Goal: Find contact information: Find contact information

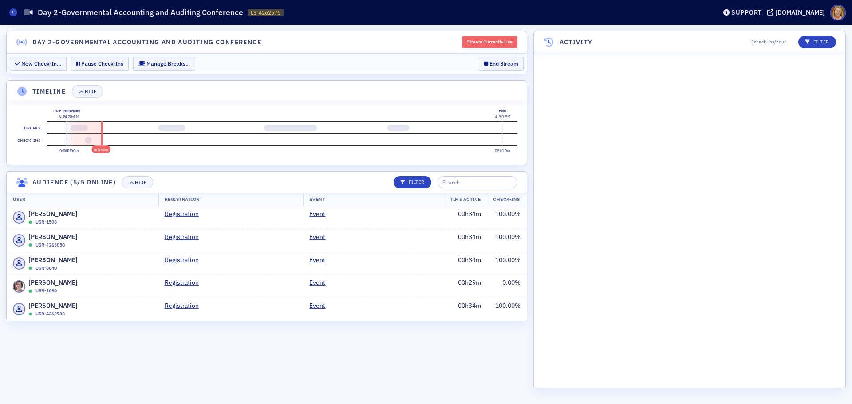
scroll to position [11278, 0]
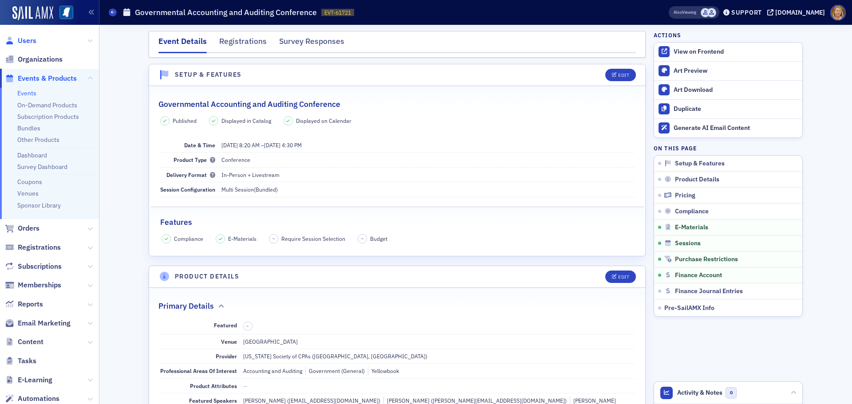
scroll to position [1953, 0]
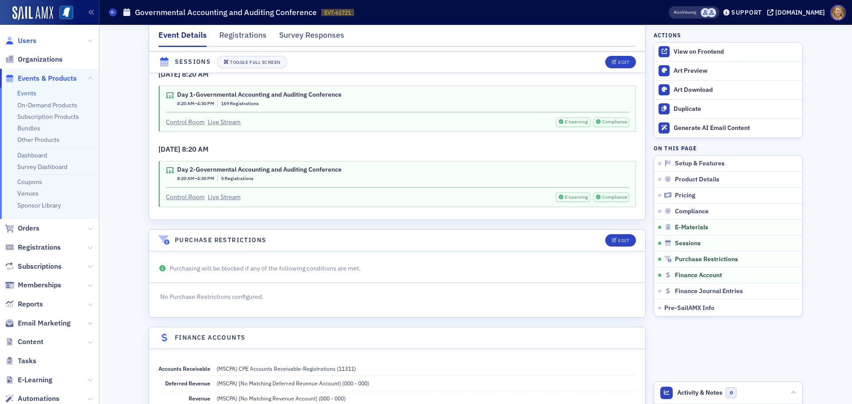
click at [19, 42] on span "Users" at bounding box center [27, 41] width 19 height 10
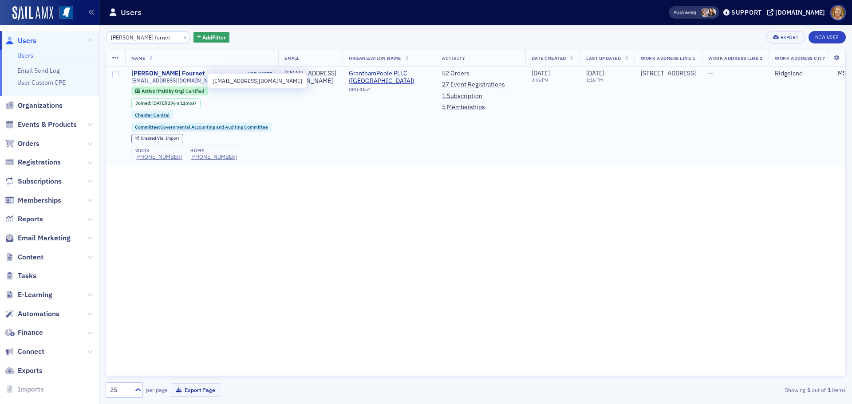
type input "dickens fornet"
drag, startPoint x: 206, startPoint y: 81, endPoint x: 131, endPoint y: 83, distance: 75.0
click at [131, 83] on span "dfournet@granthampoole.com" at bounding box center [176, 80] width 90 height 7
copy span "dfournet@granthampoole.com"
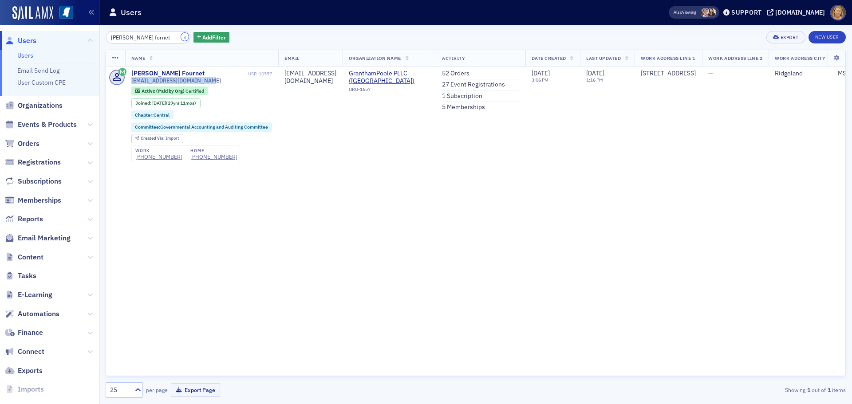
click at [181, 36] on button "×" at bounding box center [185, 37] width 8 height 8
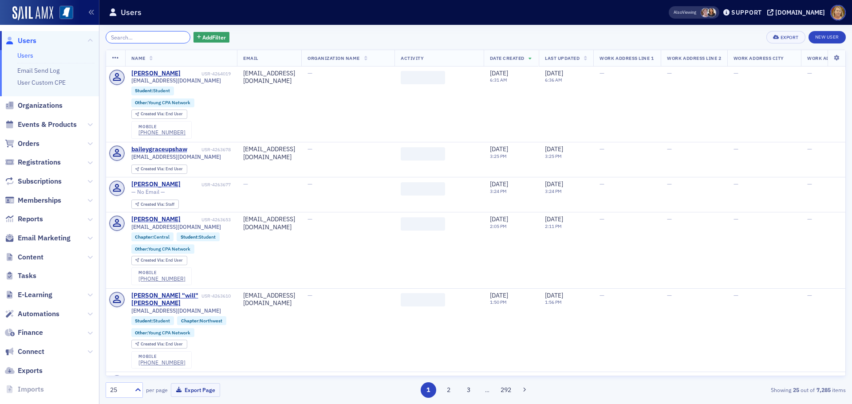
click at [145, 38] on input "search" at bounding box center [148, 37] width 85 height 12
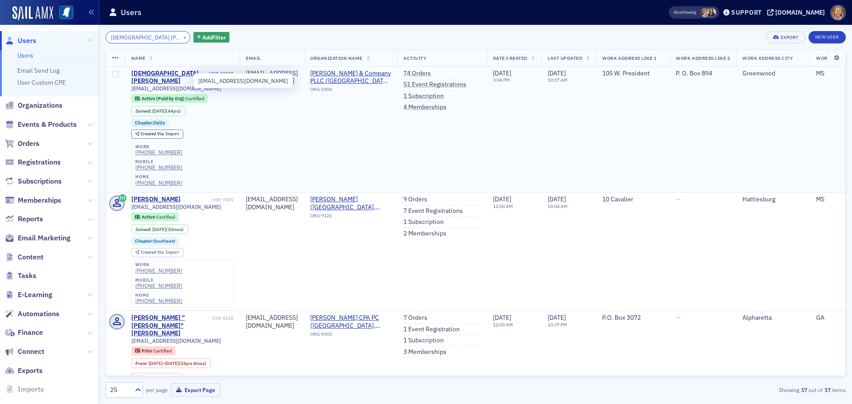
type input "gay moss"
drag, startPoint x: 190, startPoint y: 78, endPoint x: 130, endPoint y: 80, distance: 59.5
click at [130, 80] on td "Gay Moss USR-10115 gaymoss@hotmail.com Active (Paid by Org) Certified Joined : …" at bounding box center [182, 130] width 115 height 126
copy span "gaymoss@hotmail.com"
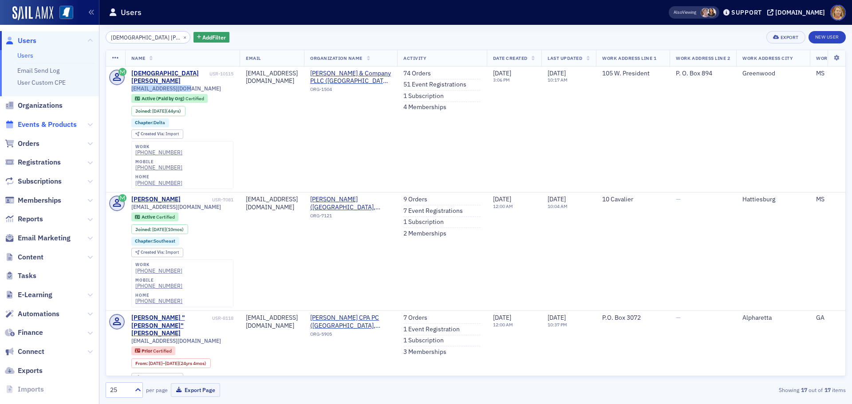
click at [65, 126] on span "Events & Products" at bounding box center [47, 125] width 59 height 10
